Goal: Task Accomplishment & Management: Manage account settings

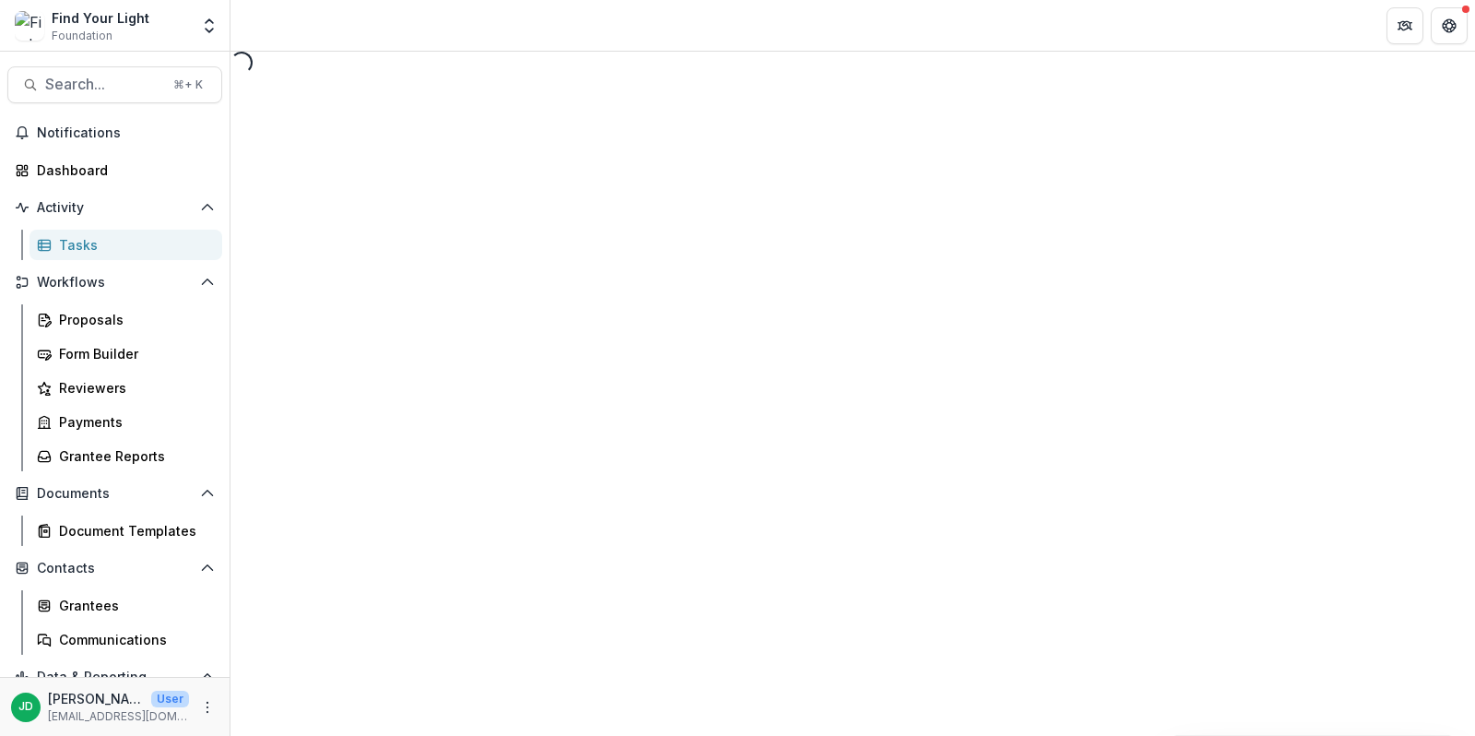
select select "********"
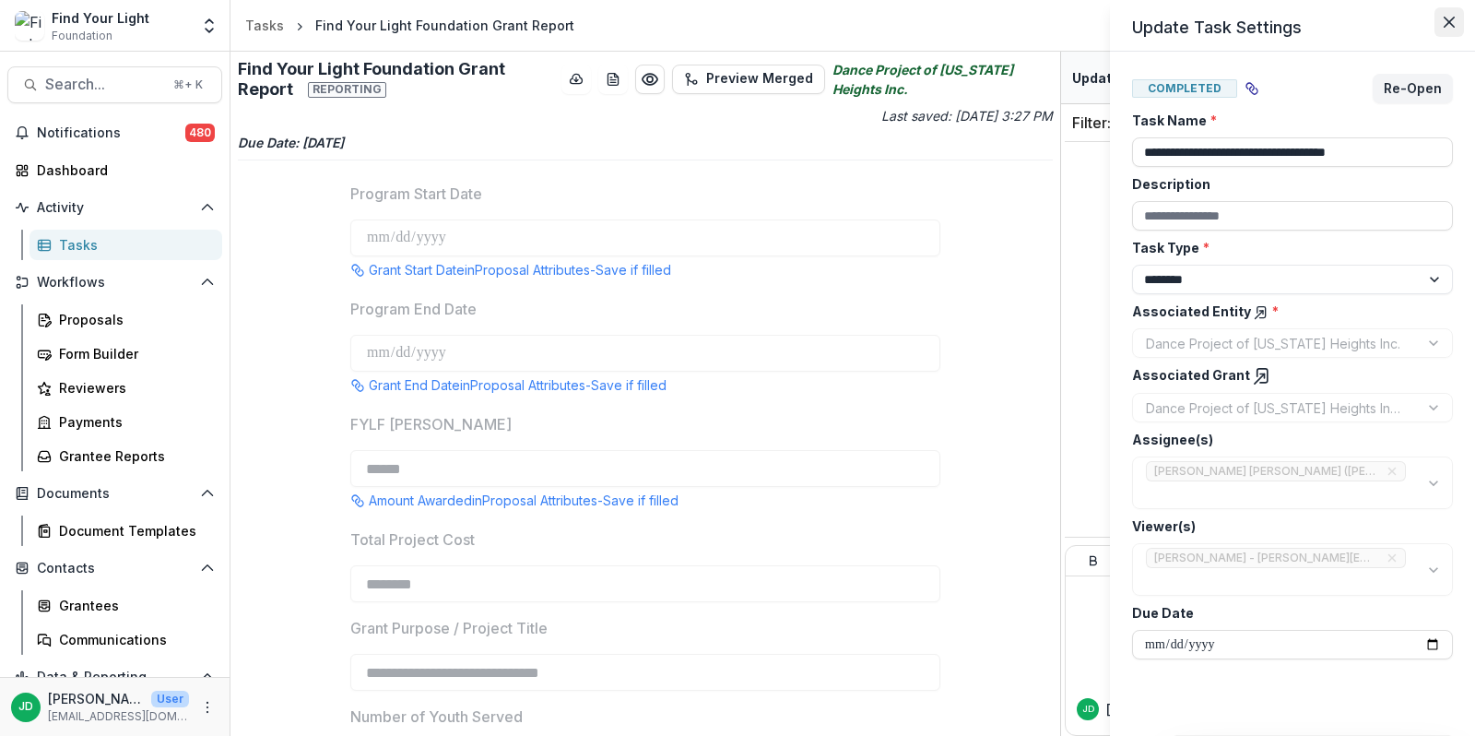
click at [1450, 12] on button "Close" at bounding box center [1448, 21] width 29 height 29
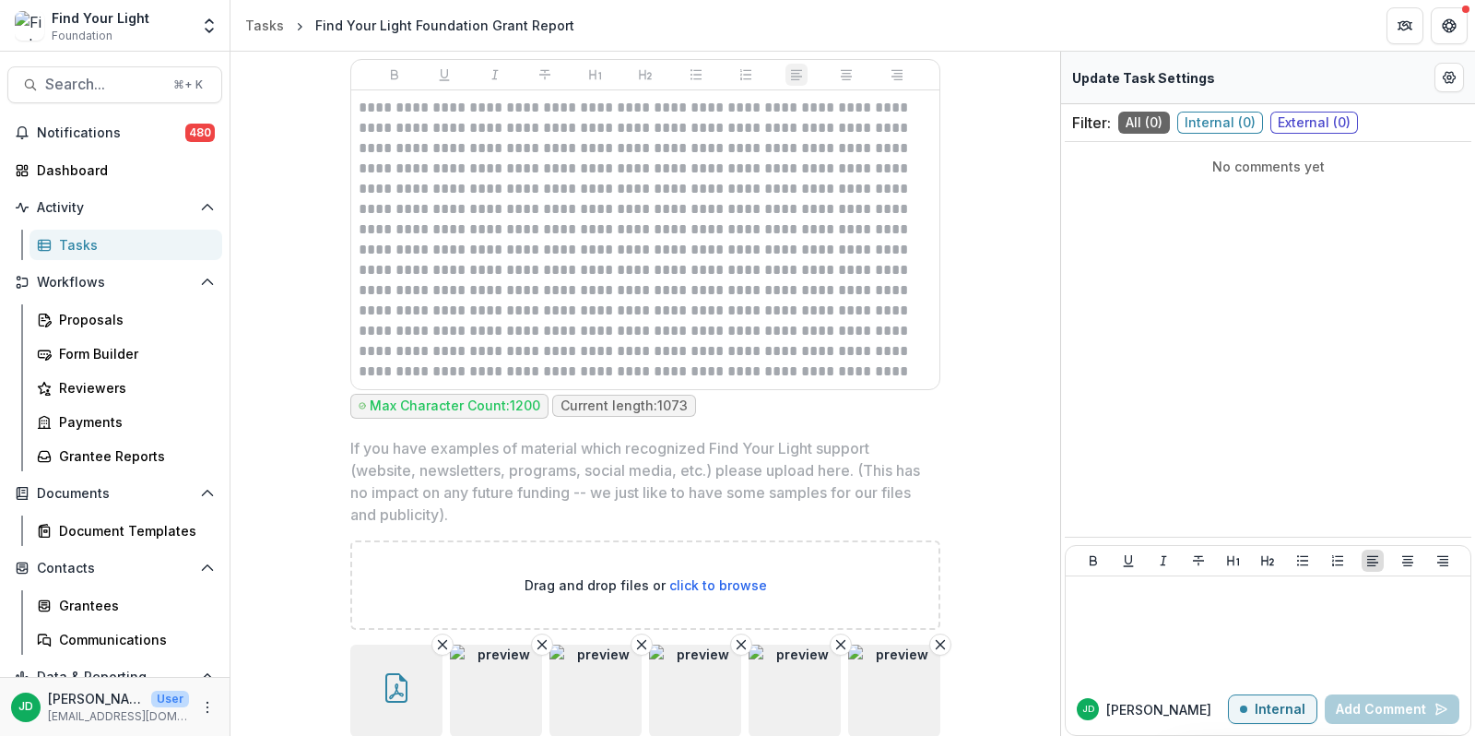
scroll to position [3777, 0]
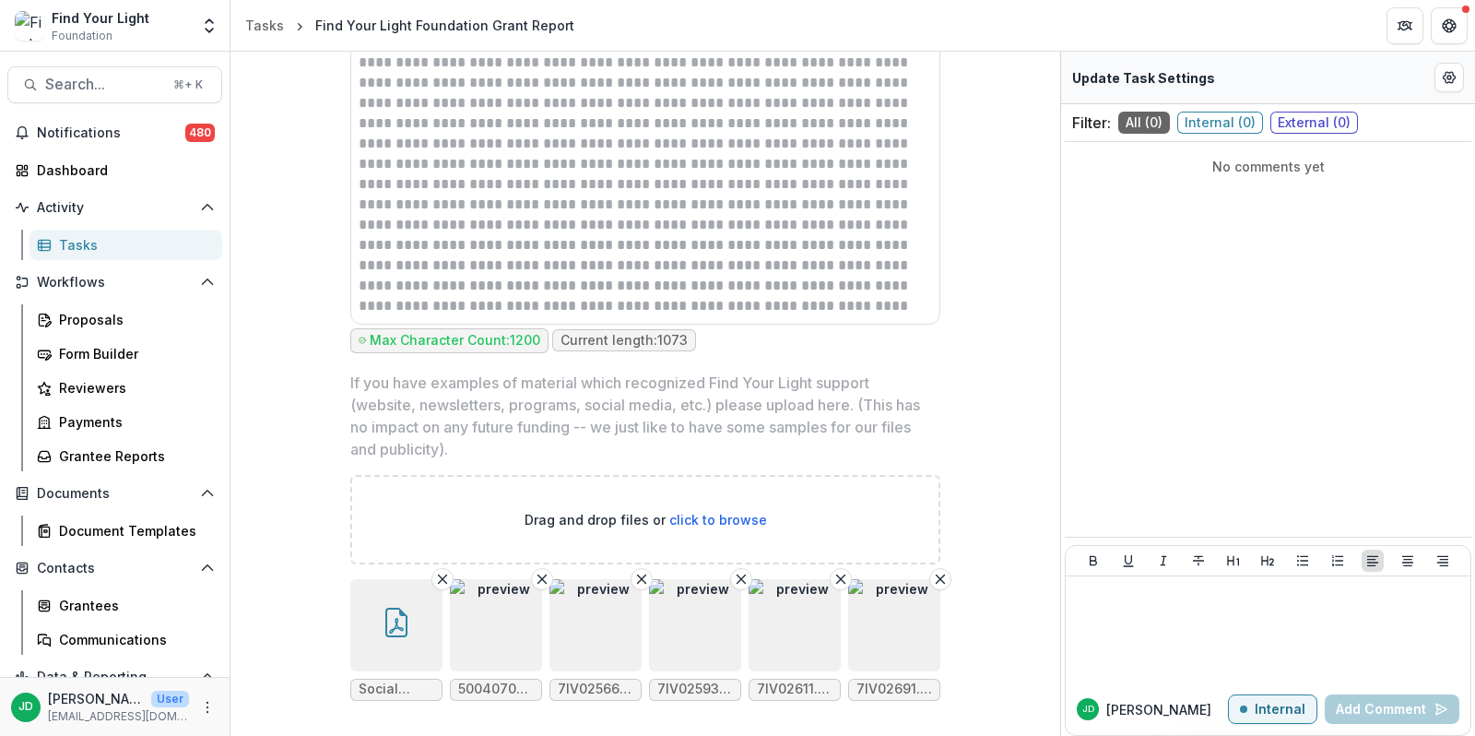
click at [402, 607] on icon "button" at bounding box center [396, 621] width 29 height 29
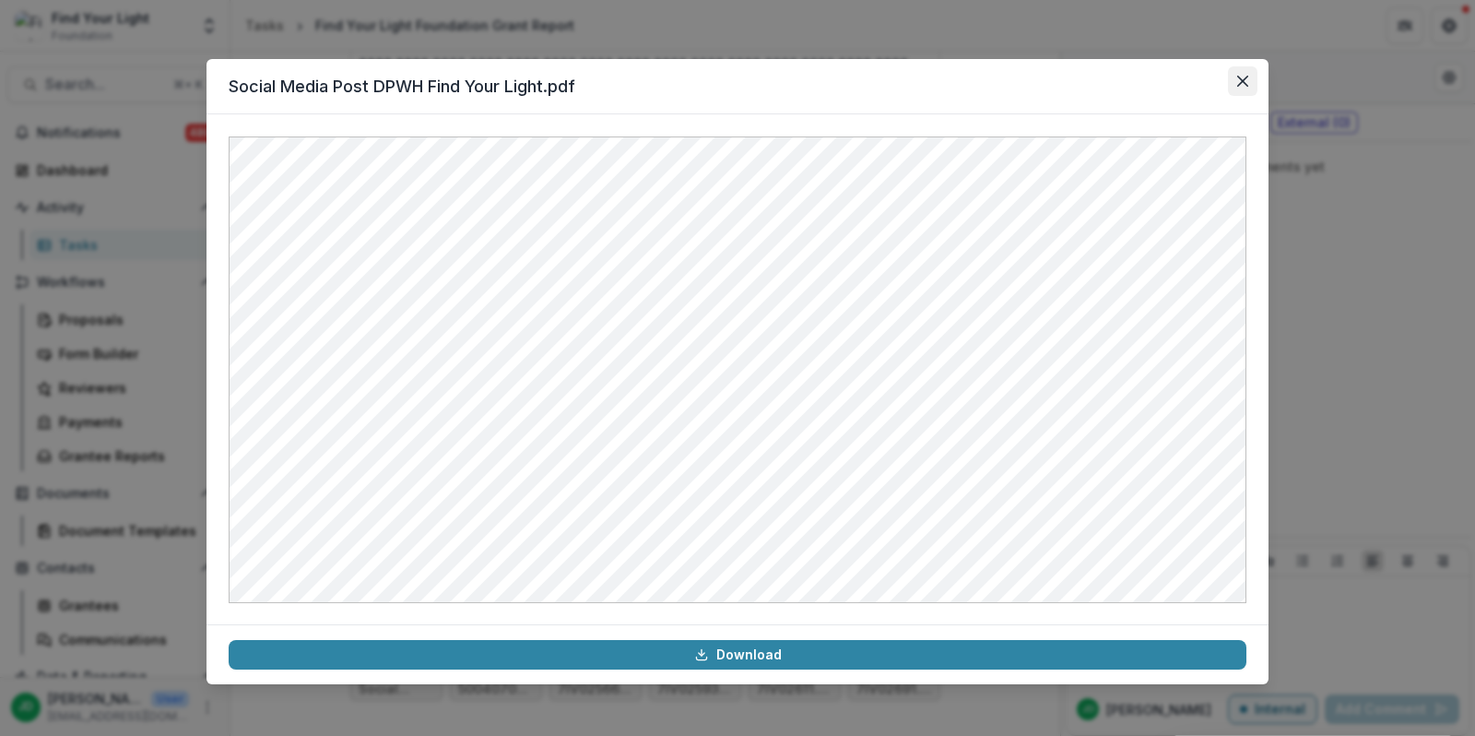
click at [1246, 69] on button "Close" at bounding box center [1242, 80] width 29 height 29
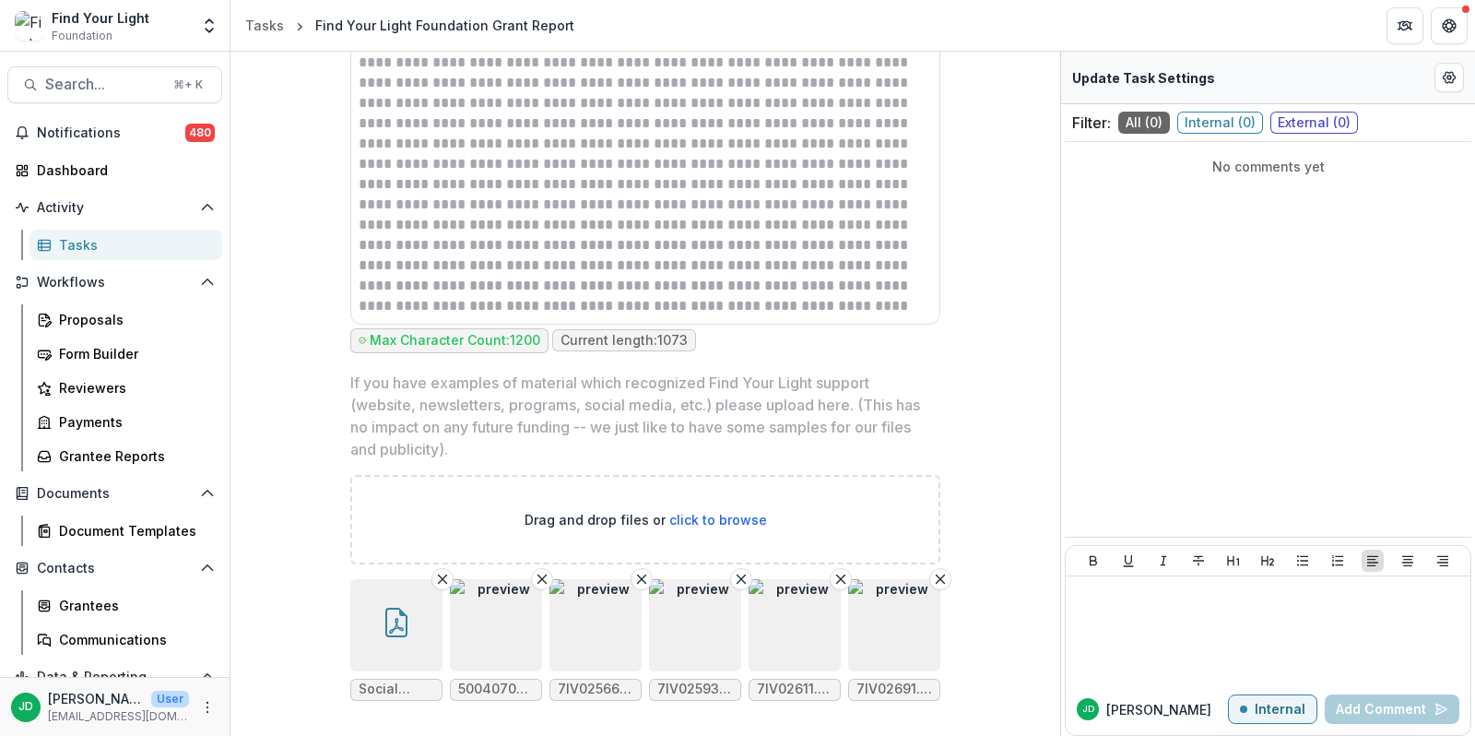
click at [486, 595] on img "button" at bounding box center [496, 625] width 92 height 92
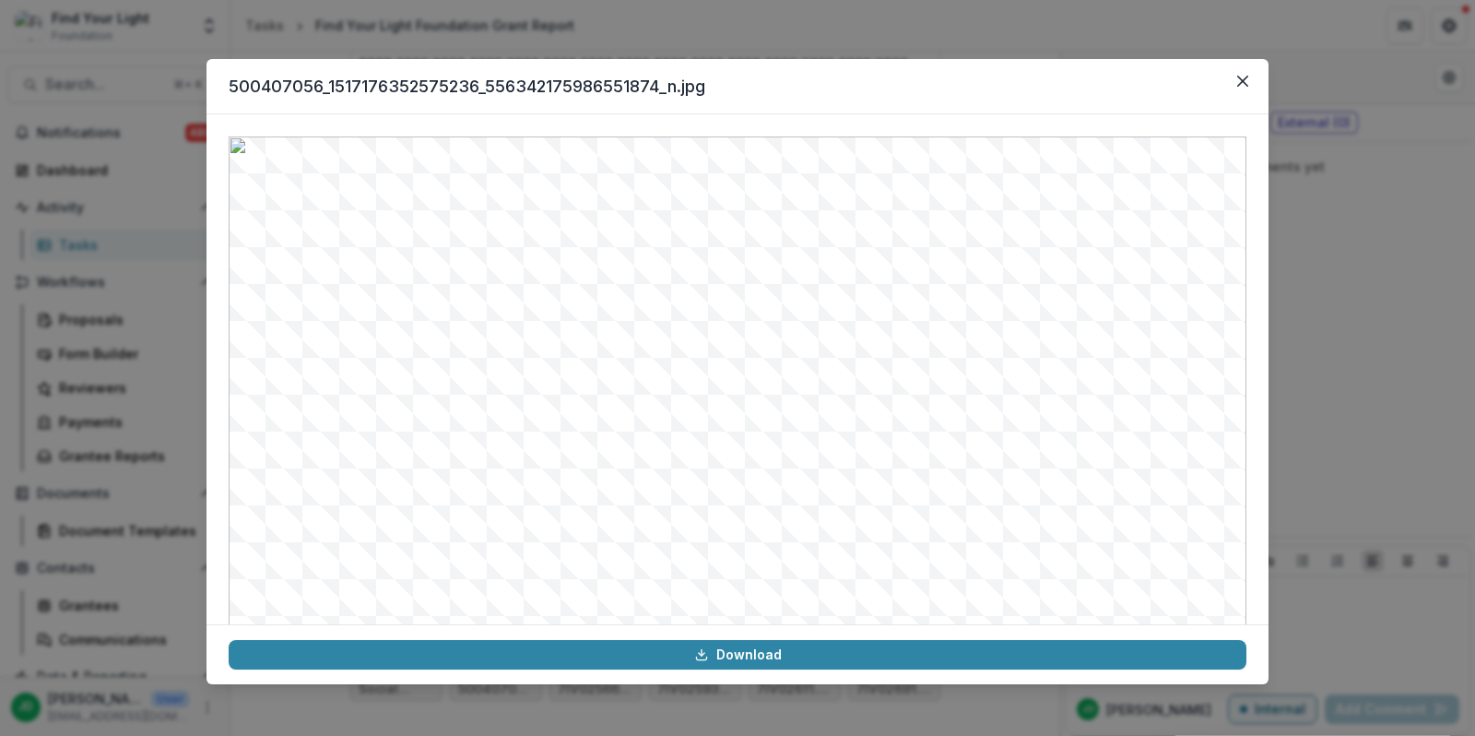
scroll to position [195, 0]
click at [1235, 82] on button "Close" at bounding box center [1242, 80] width 29 height 29
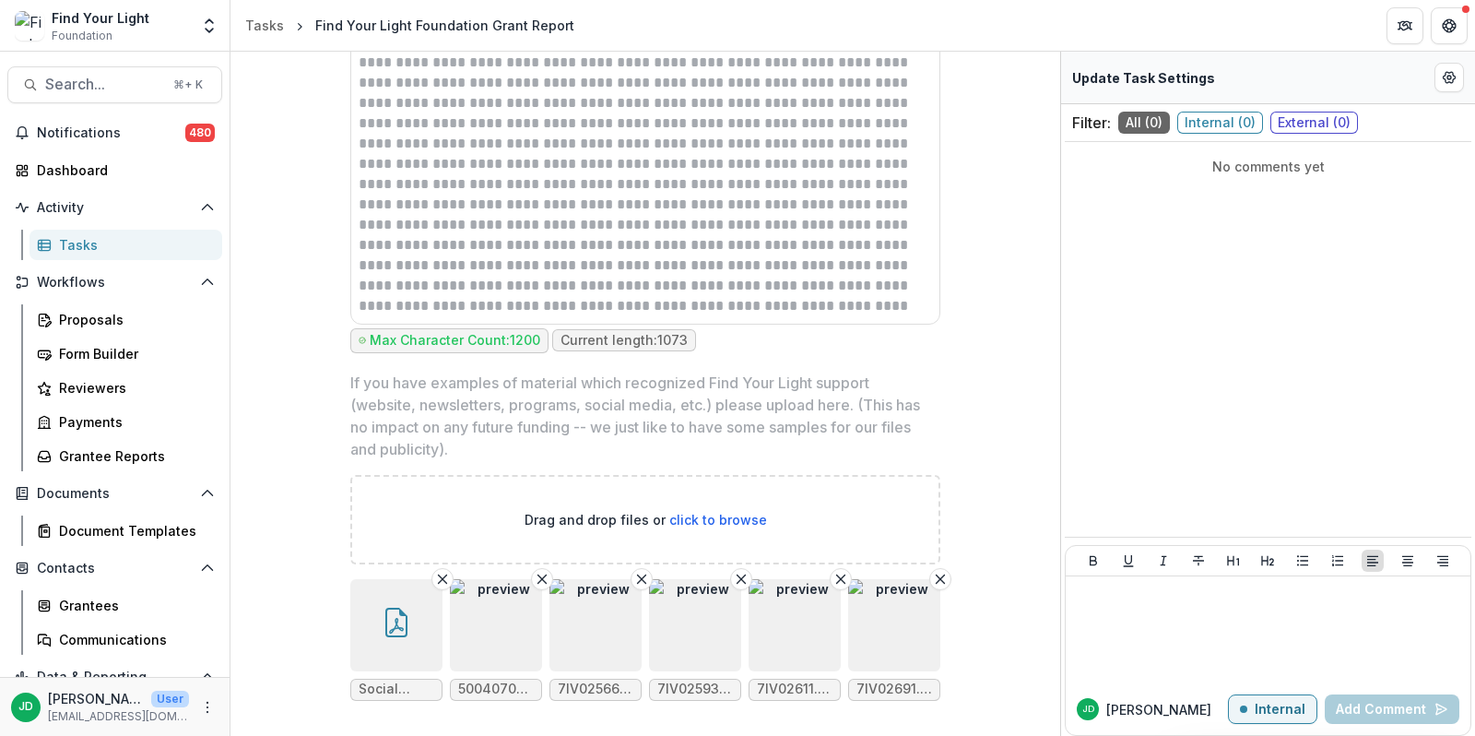
click at [901, 598] on img "button" at bounding box center [894, 625] width 92 height 92
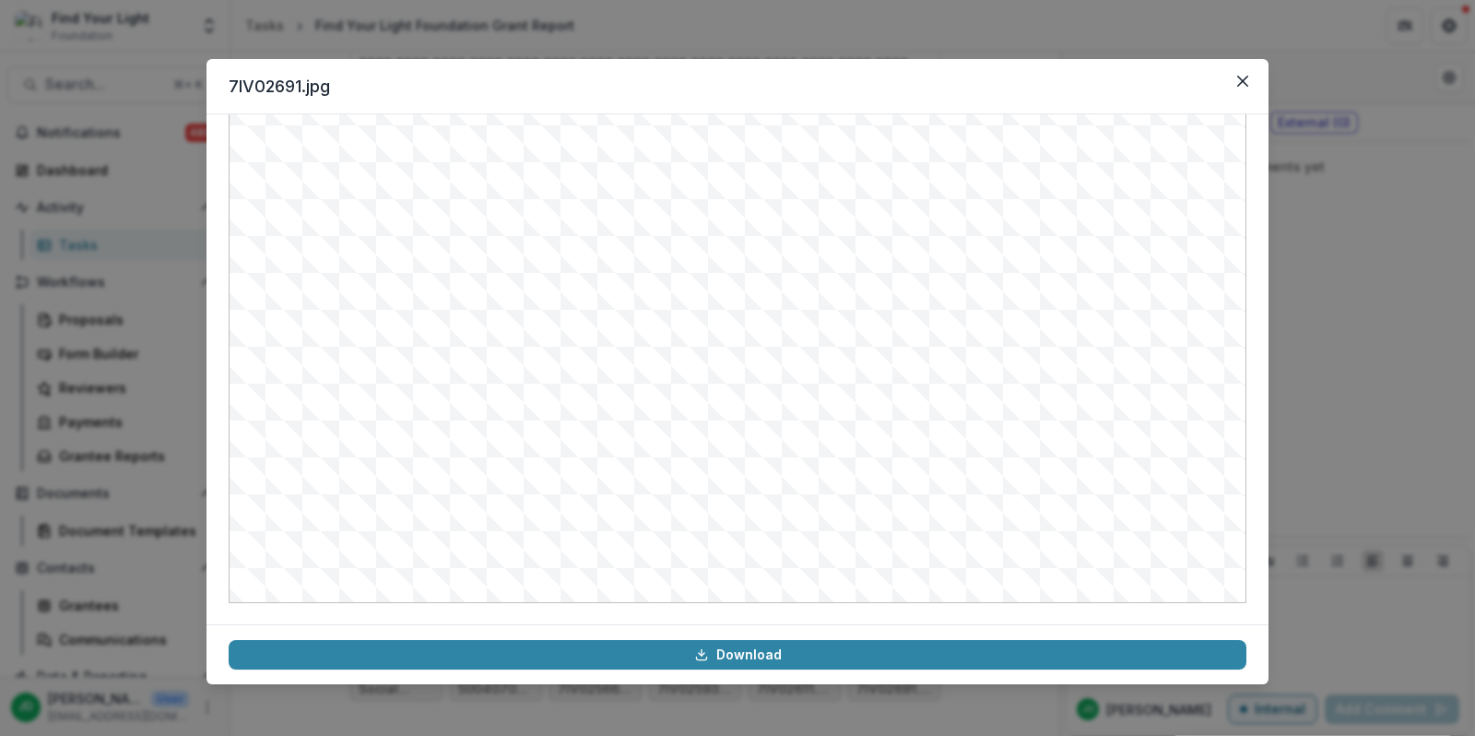
scroll to position [0, 0]
click at [1249, 79] on button "Close" at bounding box center [1242, 80] width 29 height 29
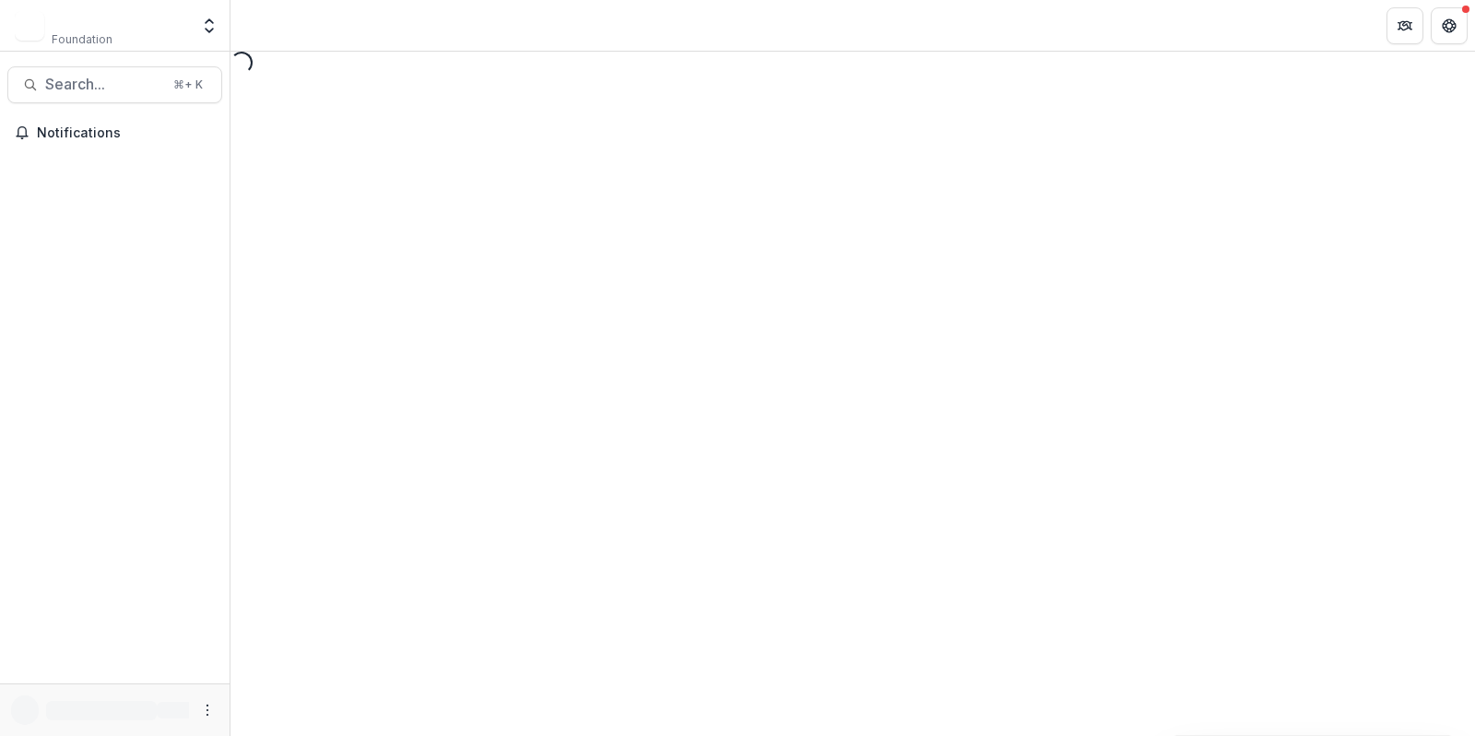
select select "********"
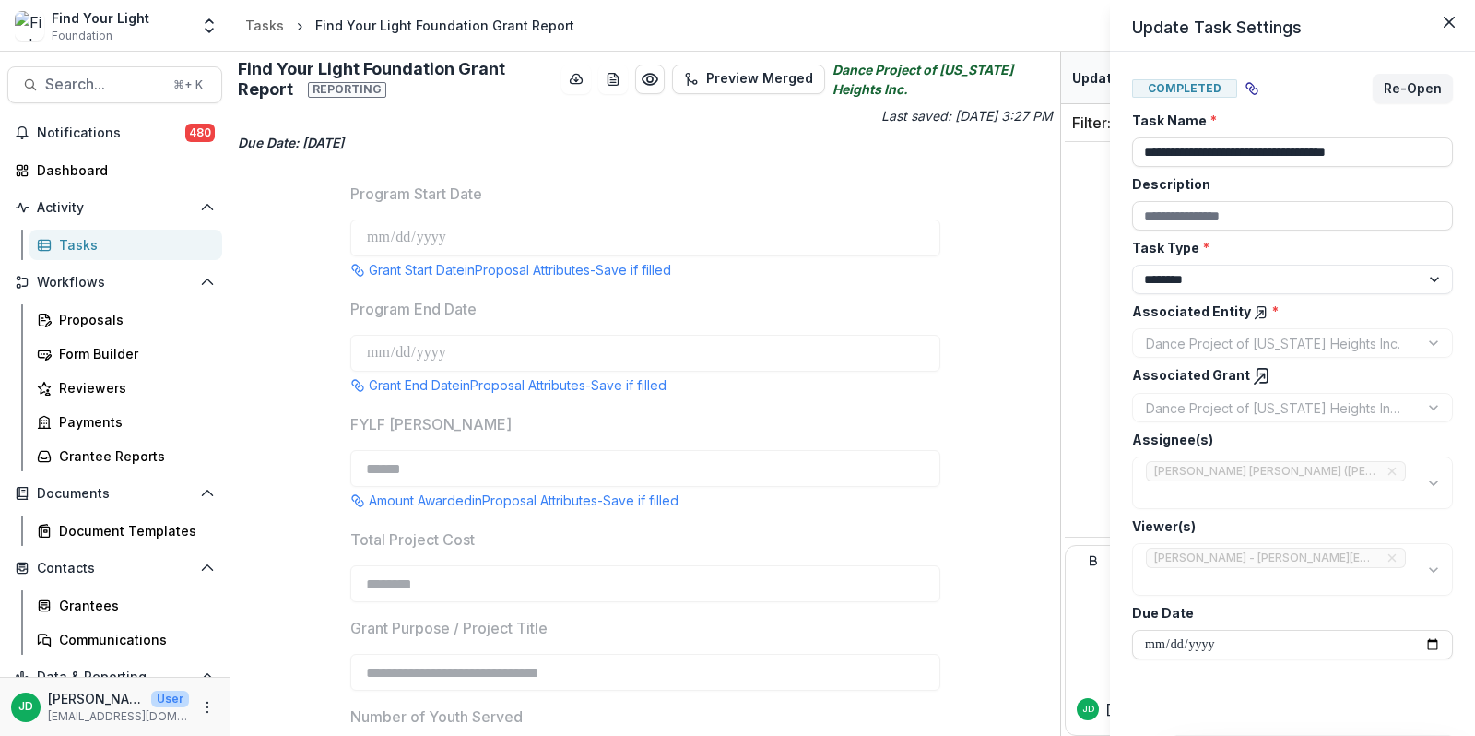
click at [102, 447] on div "**********" at bounding box center [737, 368] width 1475 height 736
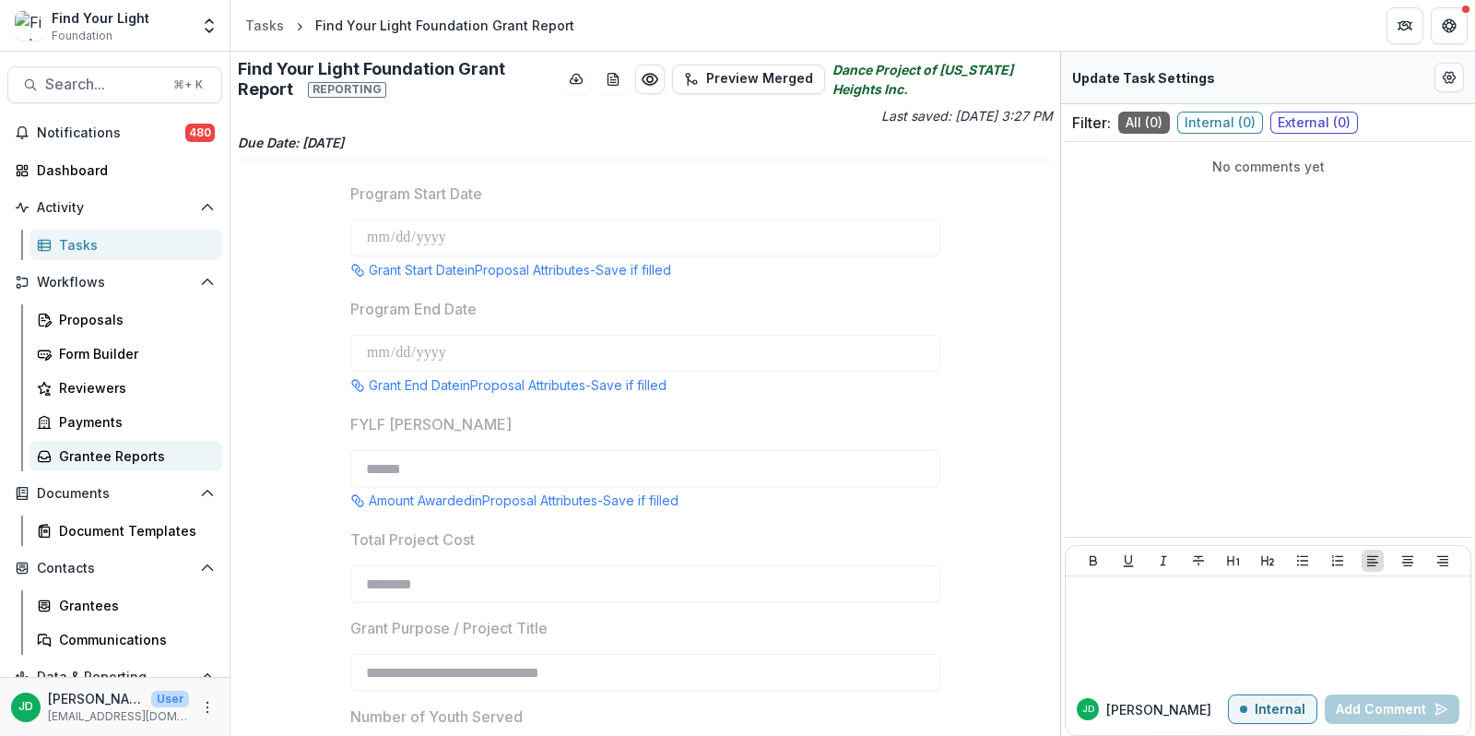
click at [102, 452] on div "Grantee Reports" at bounding box center [133, 455] width 148 height 19
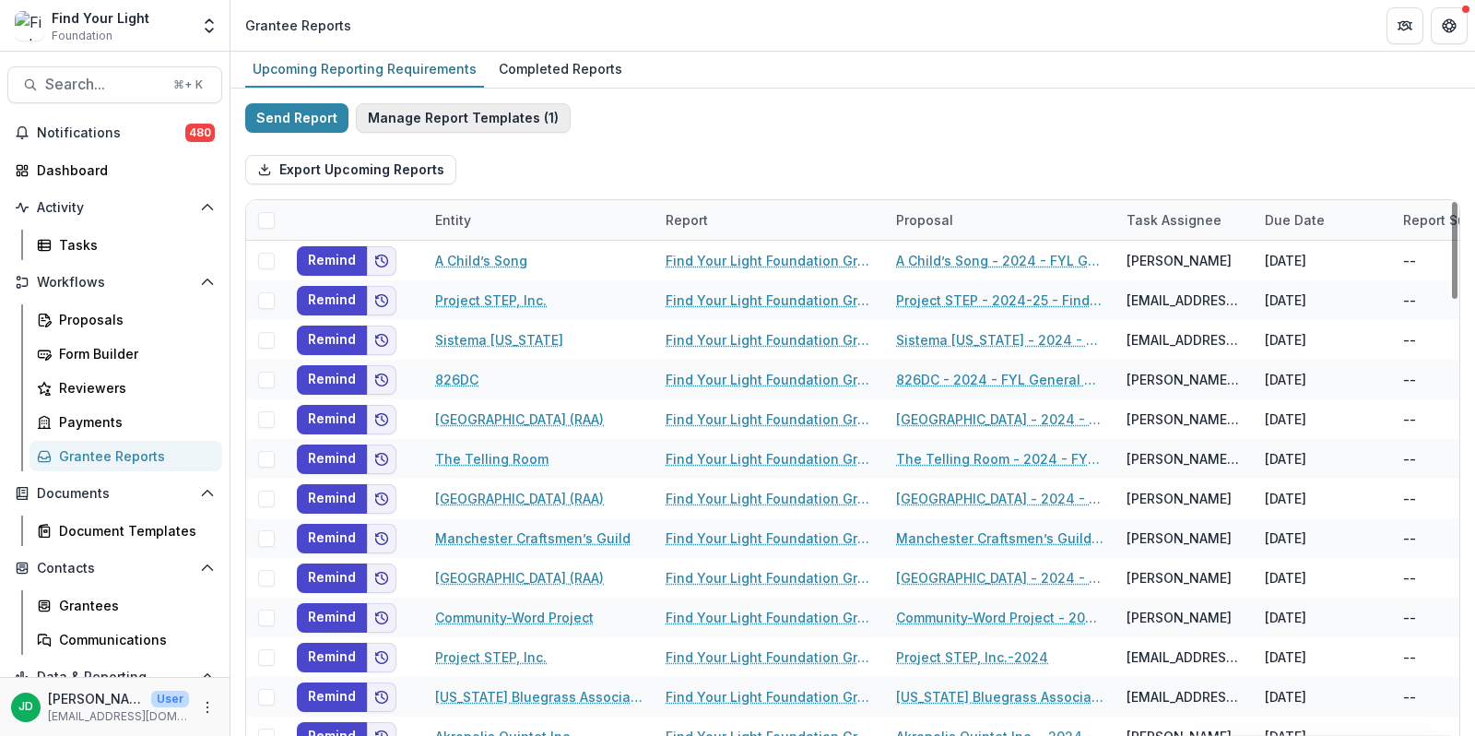
click at [479, 121] on button "Manage Report Templates ( 1 )" at bounding box center [463, 117] width 215 height 29
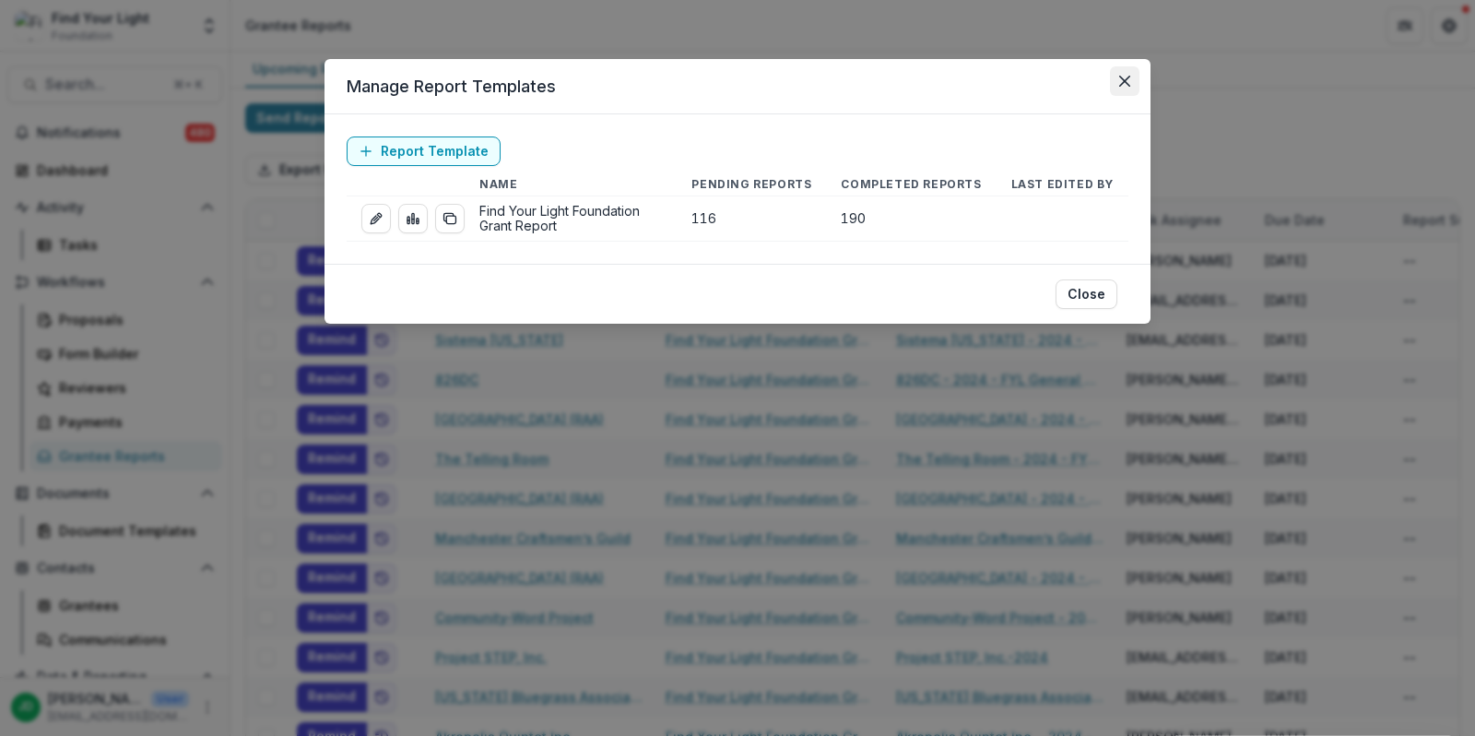
click at [1137, 79] on button "Close" at bounding box center [1124, 80] width 29 height 29
